Goal: Transaction & Acquisition: Purchase product/service

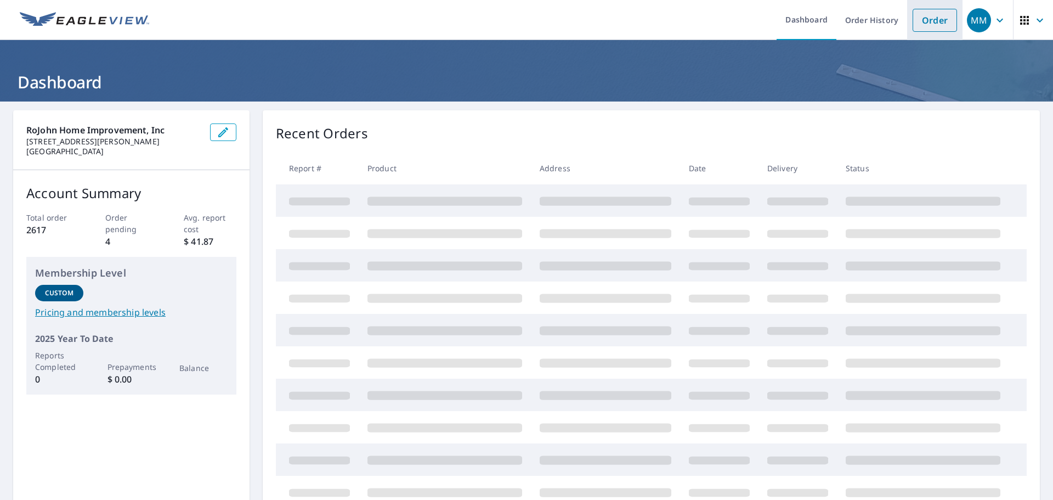
click at [921, 22] on link "Order" at bounding box center [935, 20] width 44 height 23
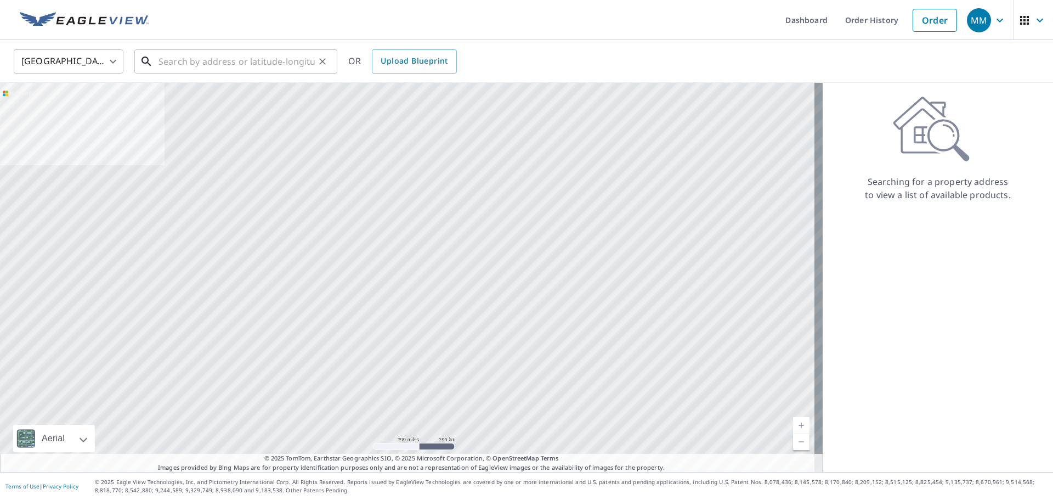
click at [251, 67] on input "text" at bounding box center [237, 61] width 156 height 31
click at [301, 63] on input "text" at bounding box center [237, 61] width 156 height 31
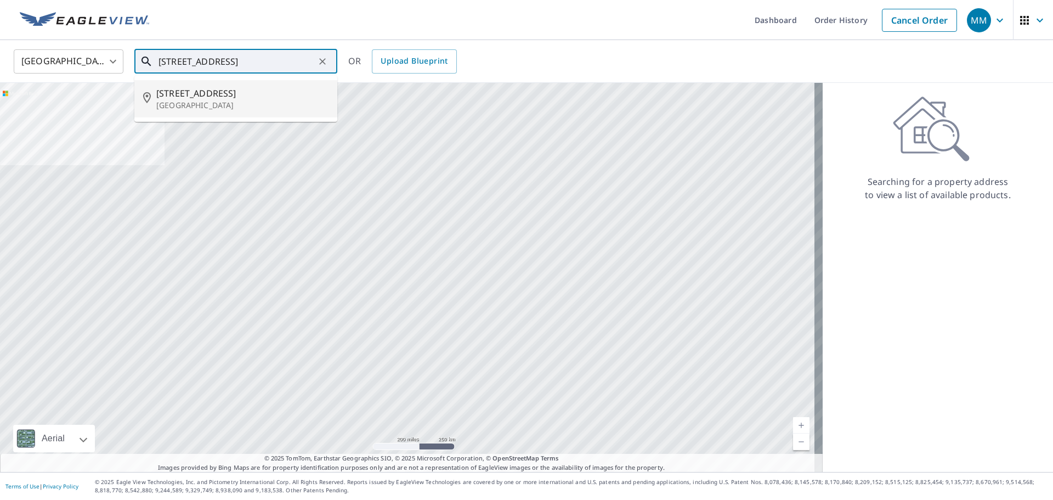
click at [256, 103] on p "[GEOGRAPHIC_DATA]" at bounding box center [242, 105] width 172 height 11
type input "[STREET_ADDRESS]"
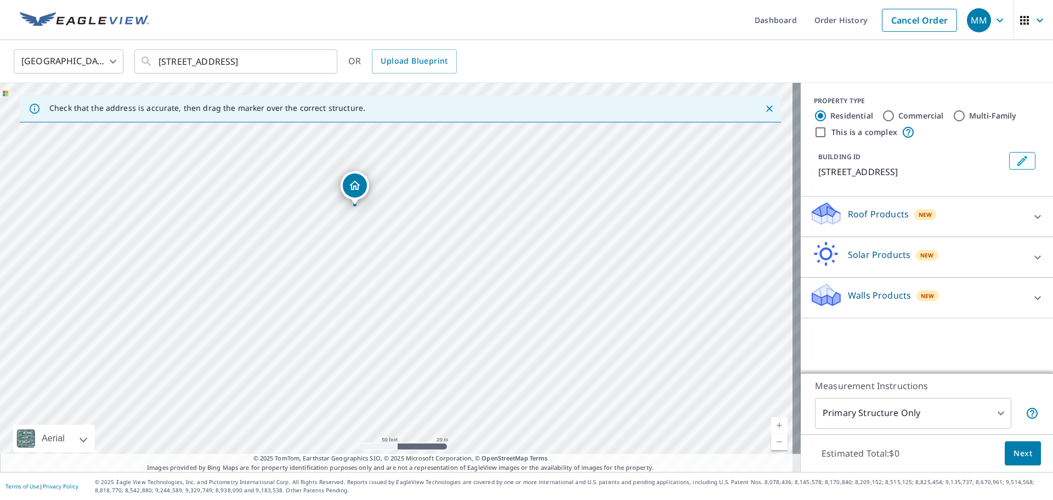
drag, startPoint x: 341, startPoint y: 136, endPoint x: 357, endPoint y: 190, distance: 55.9
click at [862, 406] on body "MM MM Dashboard Order History Cancel Order MM [GEOGRAPHIC_DATA] [GEOGRAPHIC_DAT…" at bounding box center [526, 250] width 1053 height 500
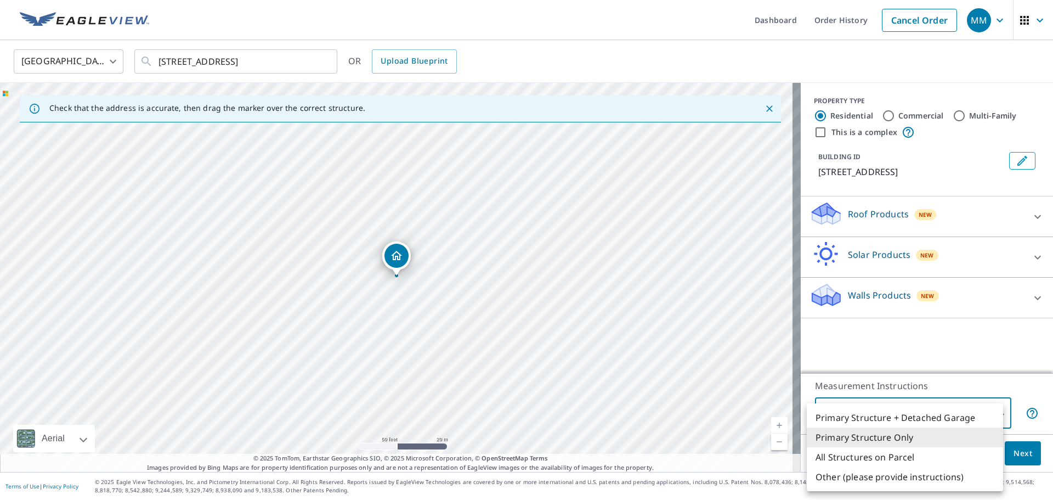
click at [845, 460] on li "All Structures on Parcel" at bounding box center [905, 457] width 196 height 20
type input "3"
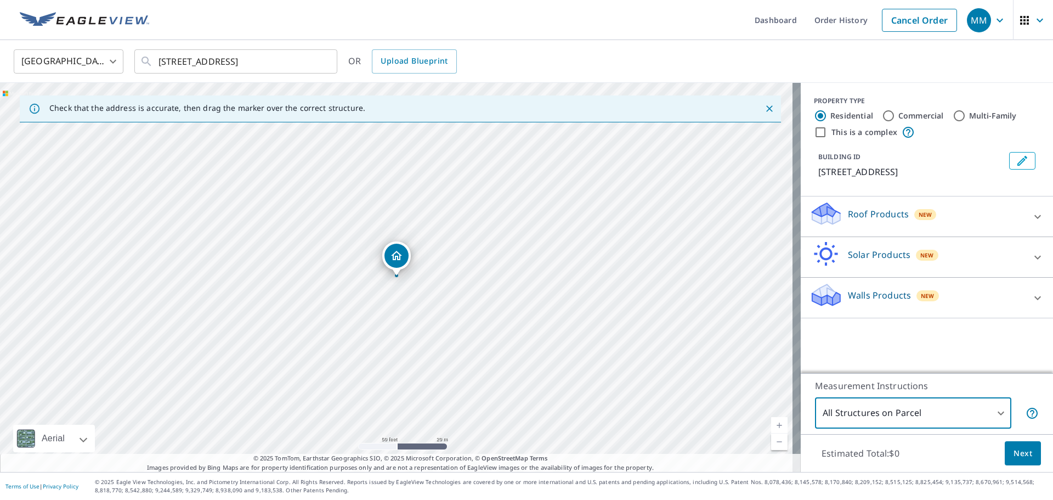
click at [869, 212] on p "Roof Products" at bounding box center [878, 213] width 61 height 13
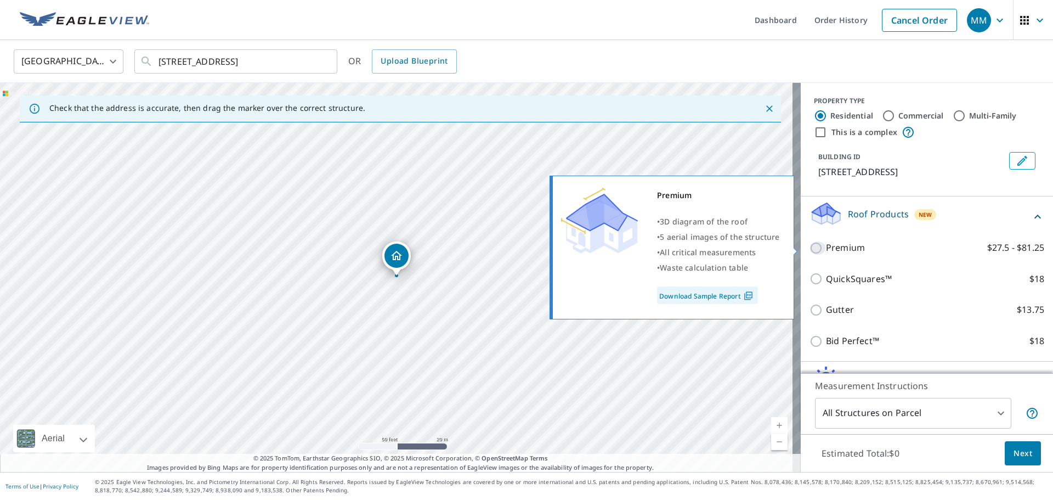
click at [810, 244] on input "Premium $27.5 - $81.25" at bounding box center [818, 247] width 16 height 13
checkbox input "true"
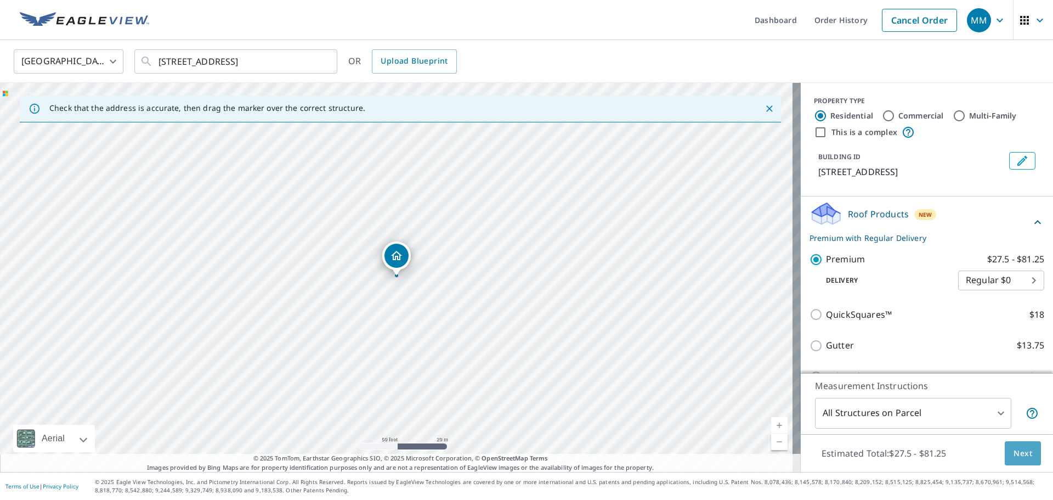
click at [1014, 453] on span "Next" at bounding box center [1023, 453] width 19 height 14
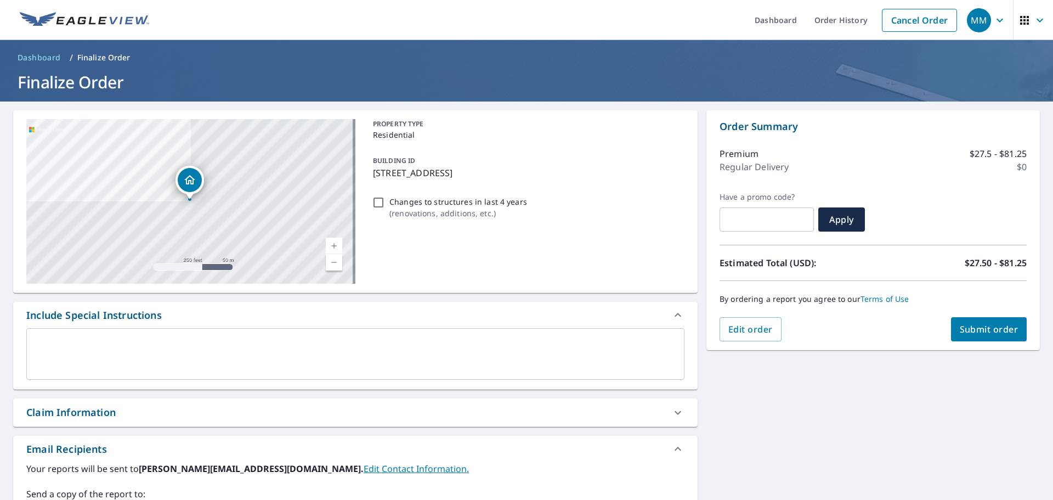
click at [87, 411] on div "Claim Information" at bounding box center [70, 412] width 89 height 15
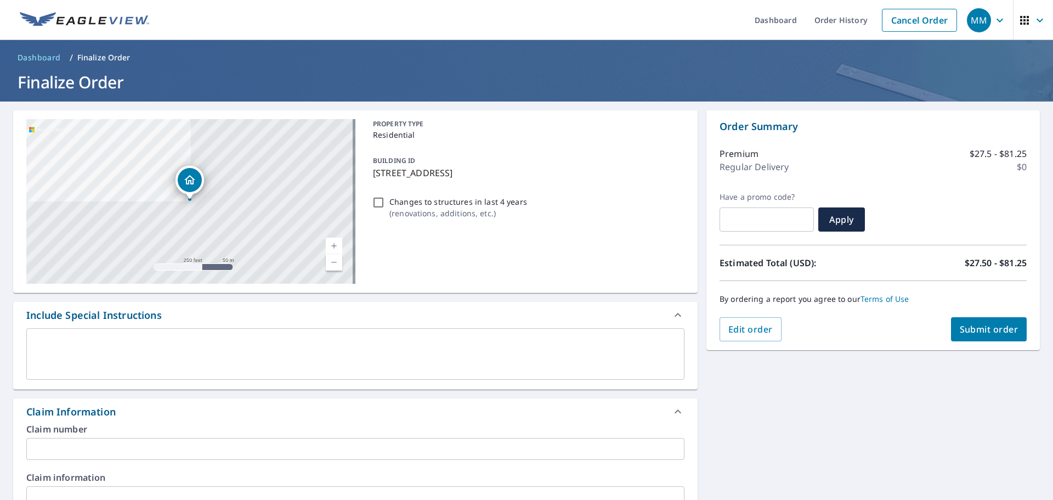
click at [79, 449] on input "text" at bounding box center [355, 449] width 658 height 22
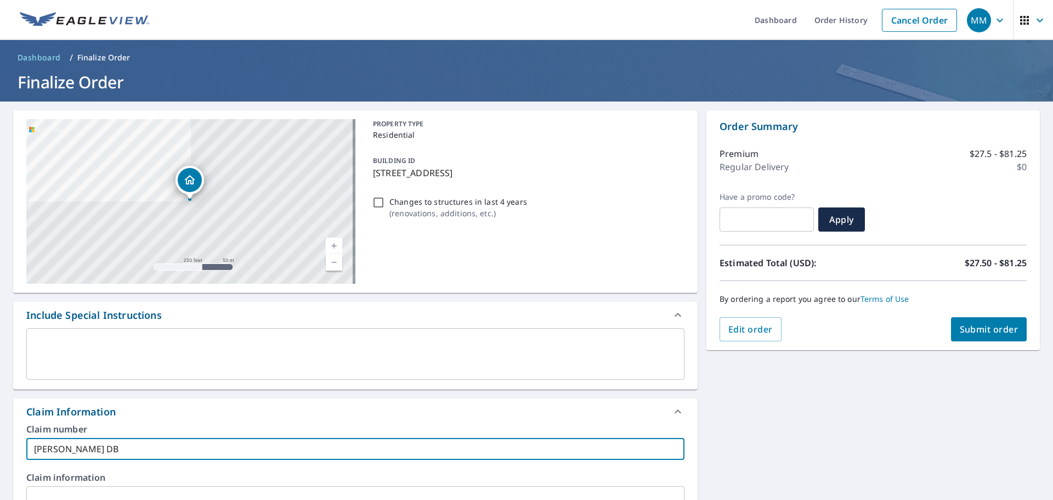
type input "[PERSON_NAME] DB"
click at [971, 323] on span "Submit order" at bounding box center [989, 329] width 59 height 12
